Goal: Information Seeking & Learning: Learn about a topic

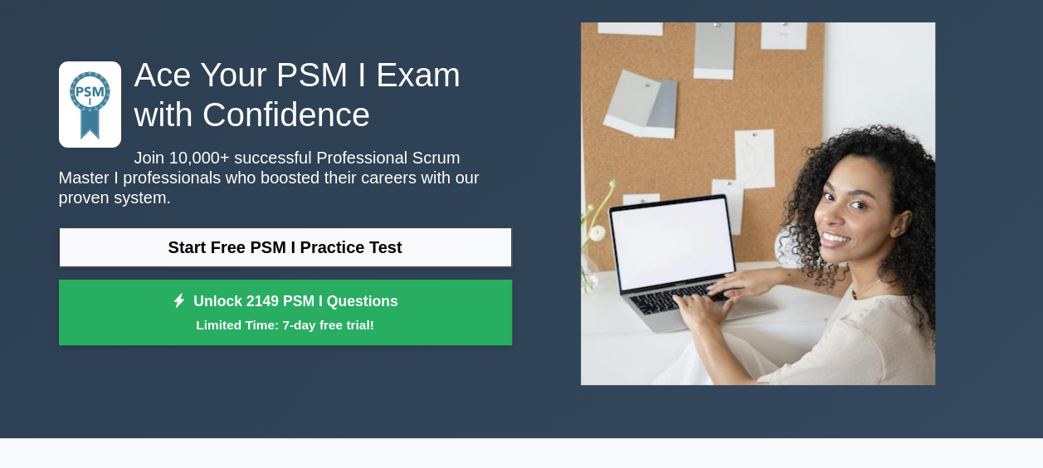
scroll to position [166, 0]
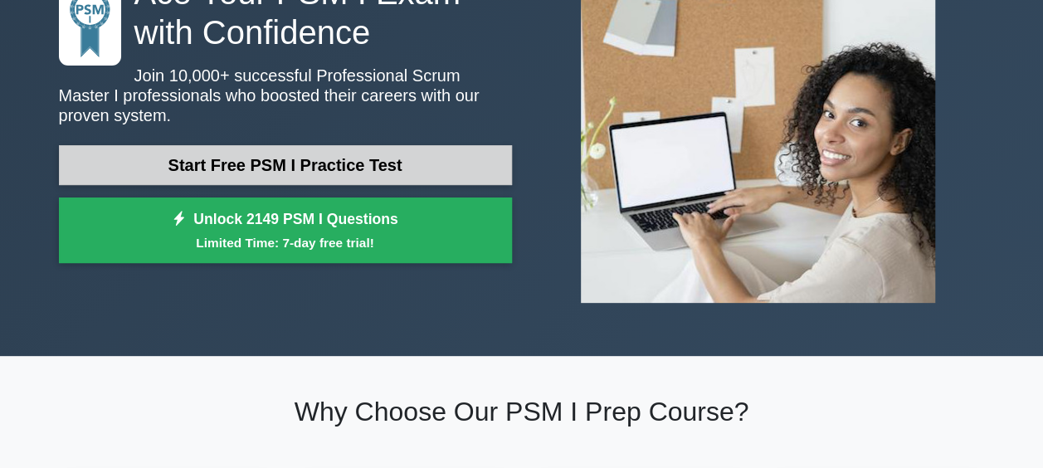
click at [462, 163] on link "Start Free PSM I Practice Test" at bounding box center [285, 165] width 453 height 40
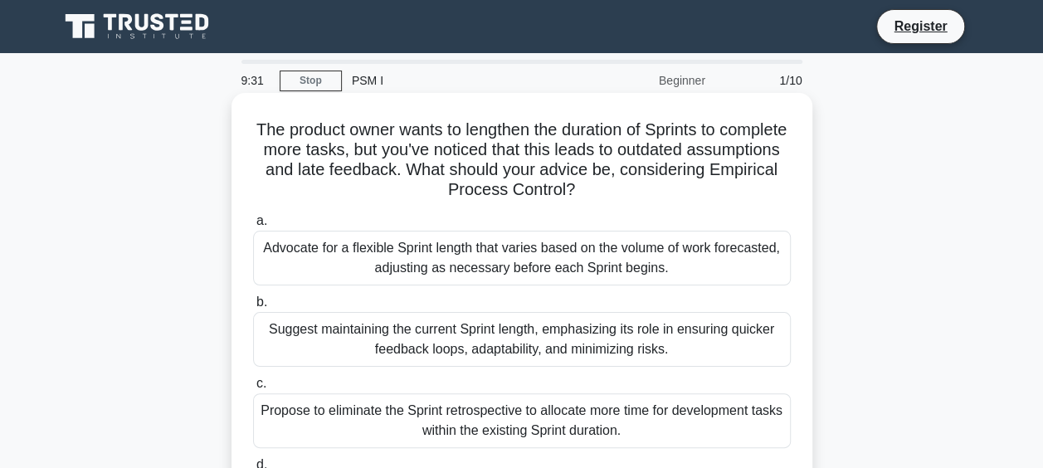
click at [455, 343] on div "Suggest maintaining the current Sprint length, emphasizing its role in ensuring…" at bounding box center [522, 339] width 538 height 55
click at [253, 308] on input "b. Suggest maintaining the current Sprint length, emphasizing its role in ensur…" at bounding box center [253, 302] width 0 height 11
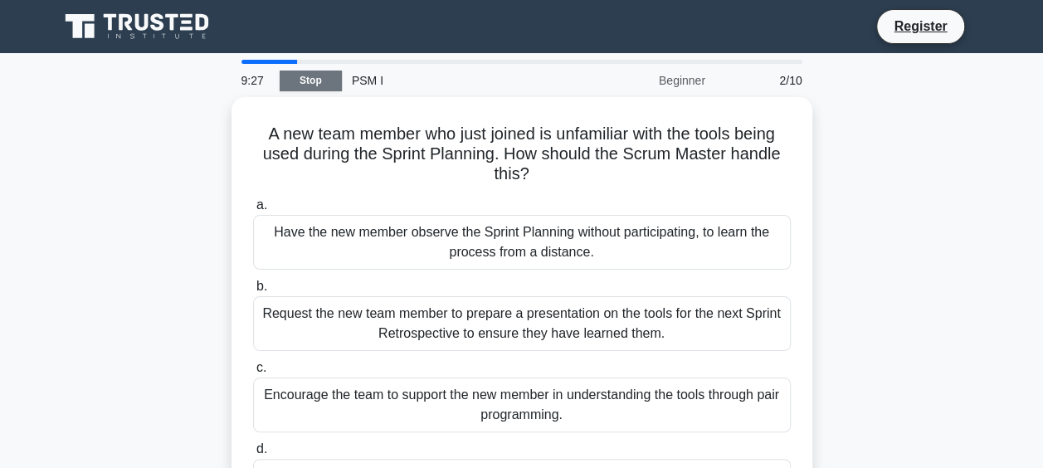
click at [318, 76] on link "Stop" at bounding box center [311, 81] width 62 height 21
